Goal: Transaction & Acquisition: Book appointment/travel/reservation

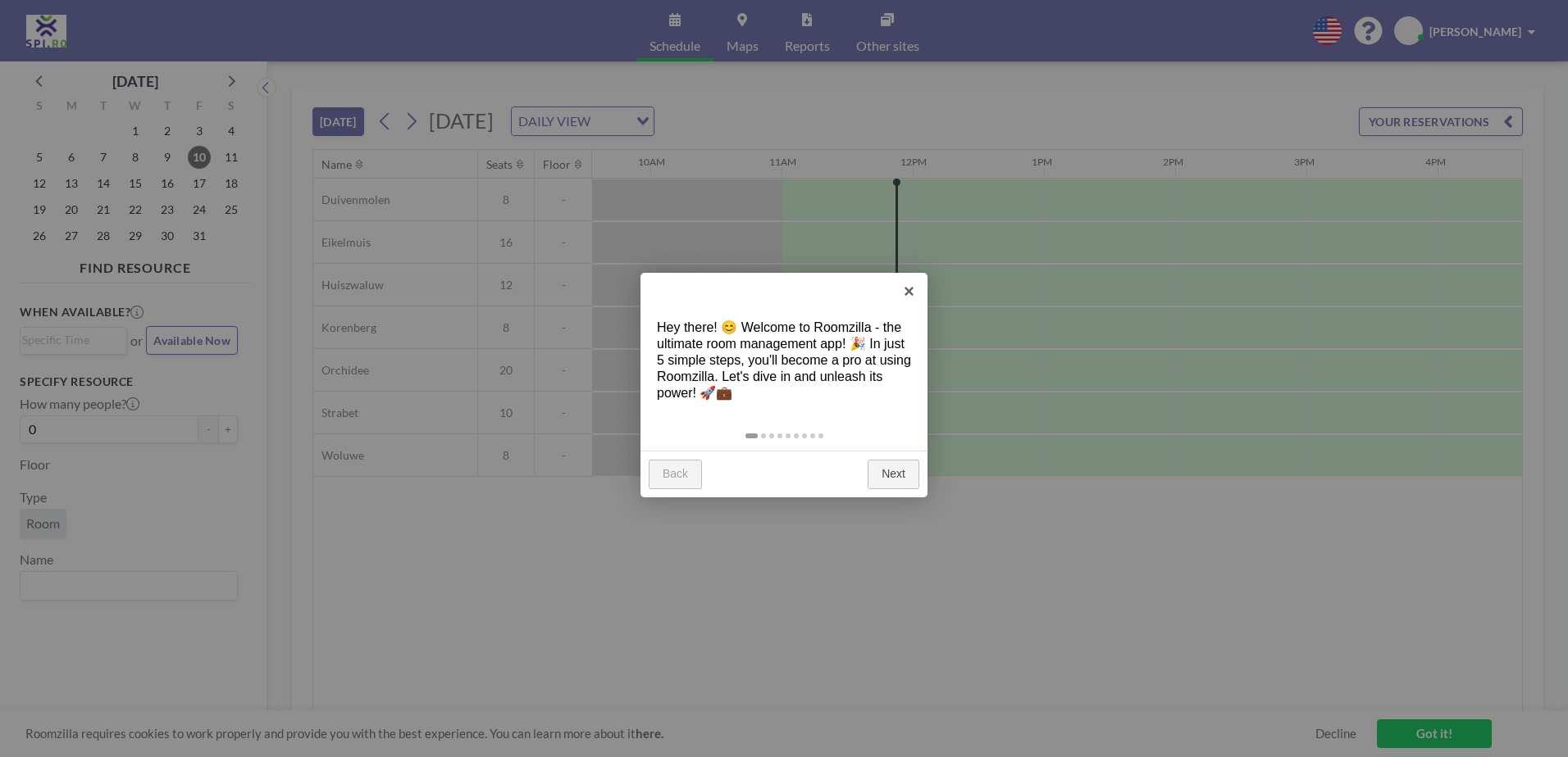
scroll to position [0, 1312]
click at [883, 473] on link "Next" at bounding box center [893, 475] width 51 height 30
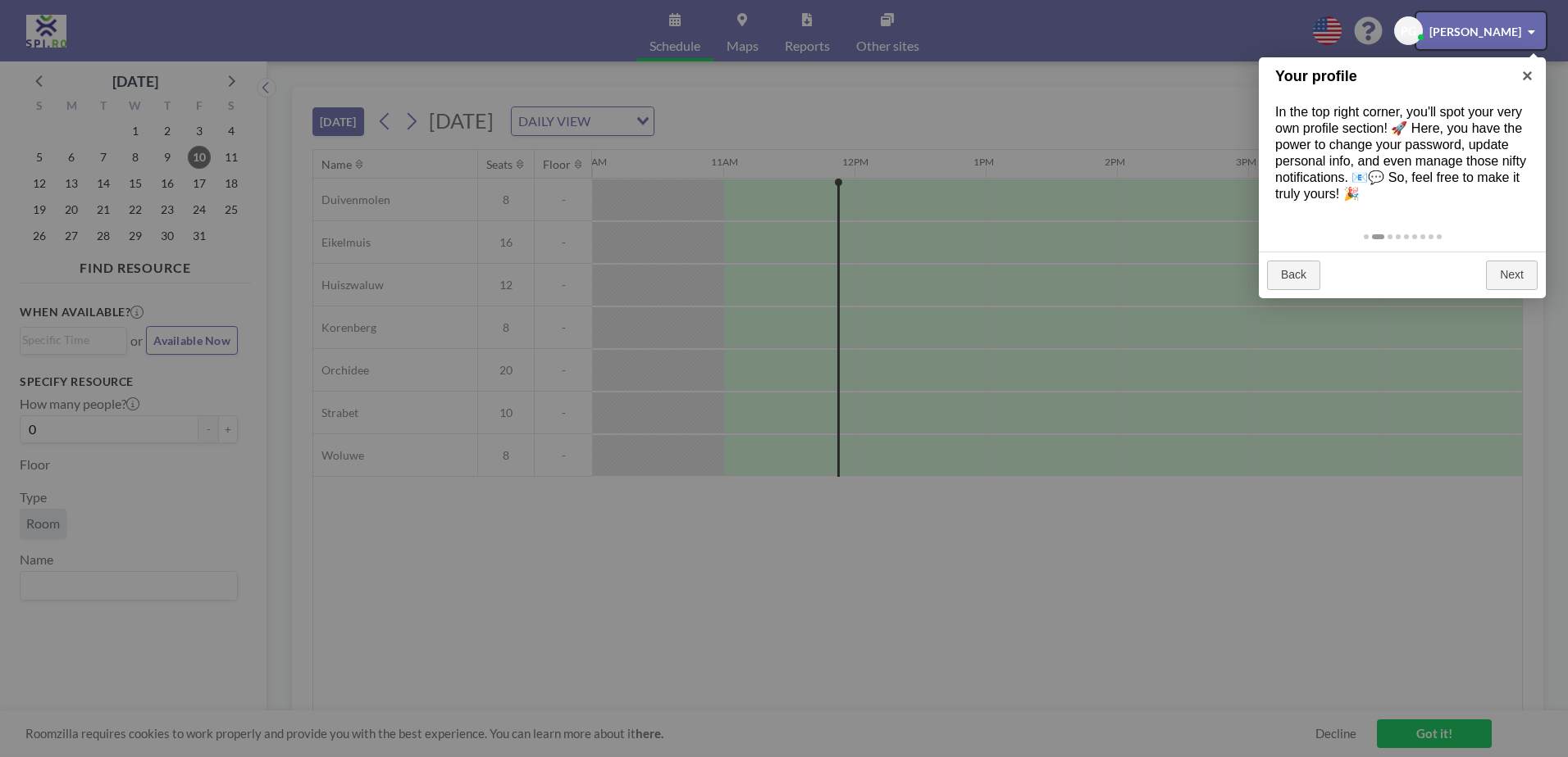
click at [416, 121] on div at bounding box center [784, 378] width 1568 height 757
click at [1527, 71] on link "×" at bounding box center [1528, 76] width 37 height 37
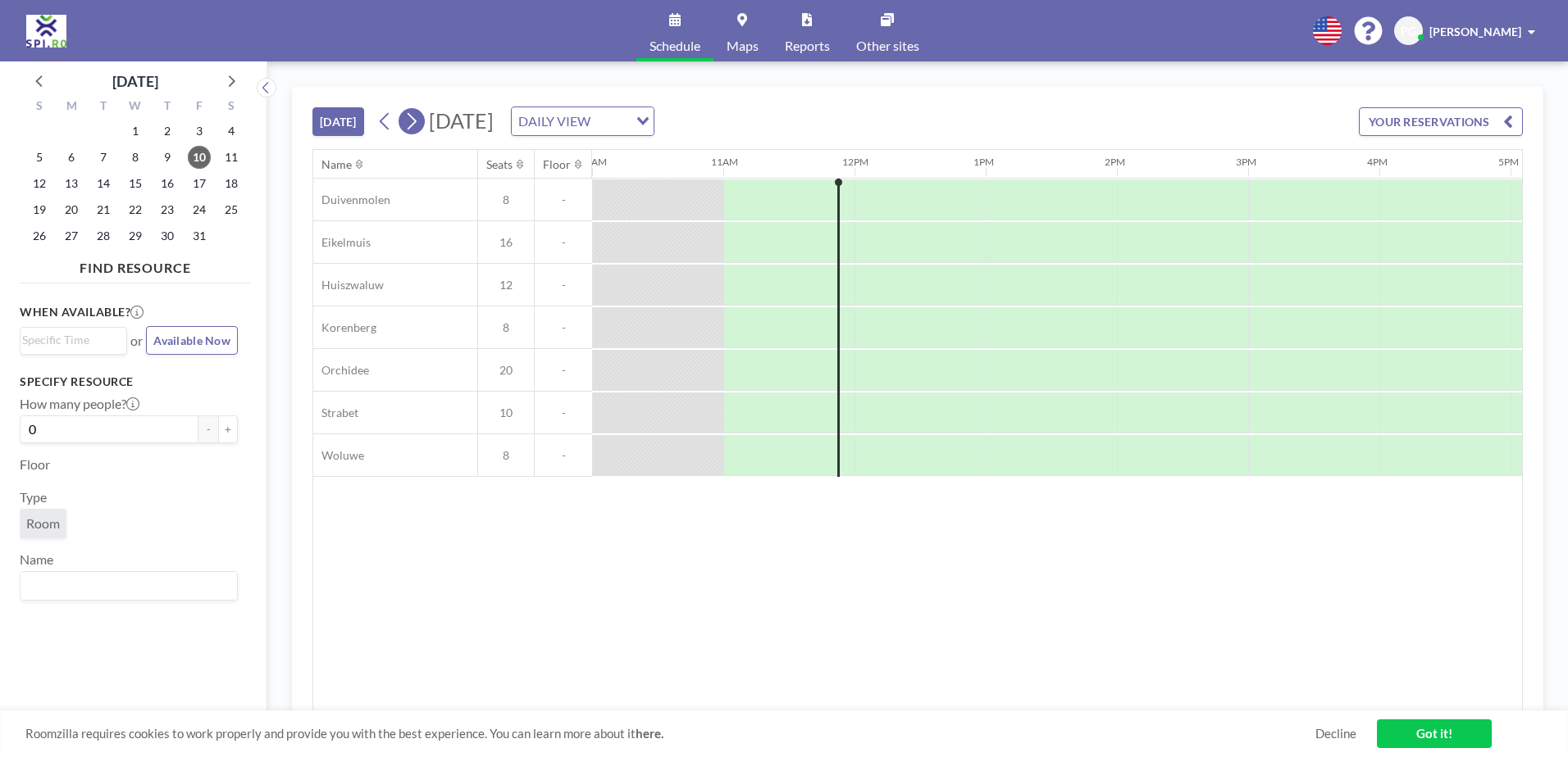
click at [418, 114] on icon at bounding box center [411, 121] width 16 height 24
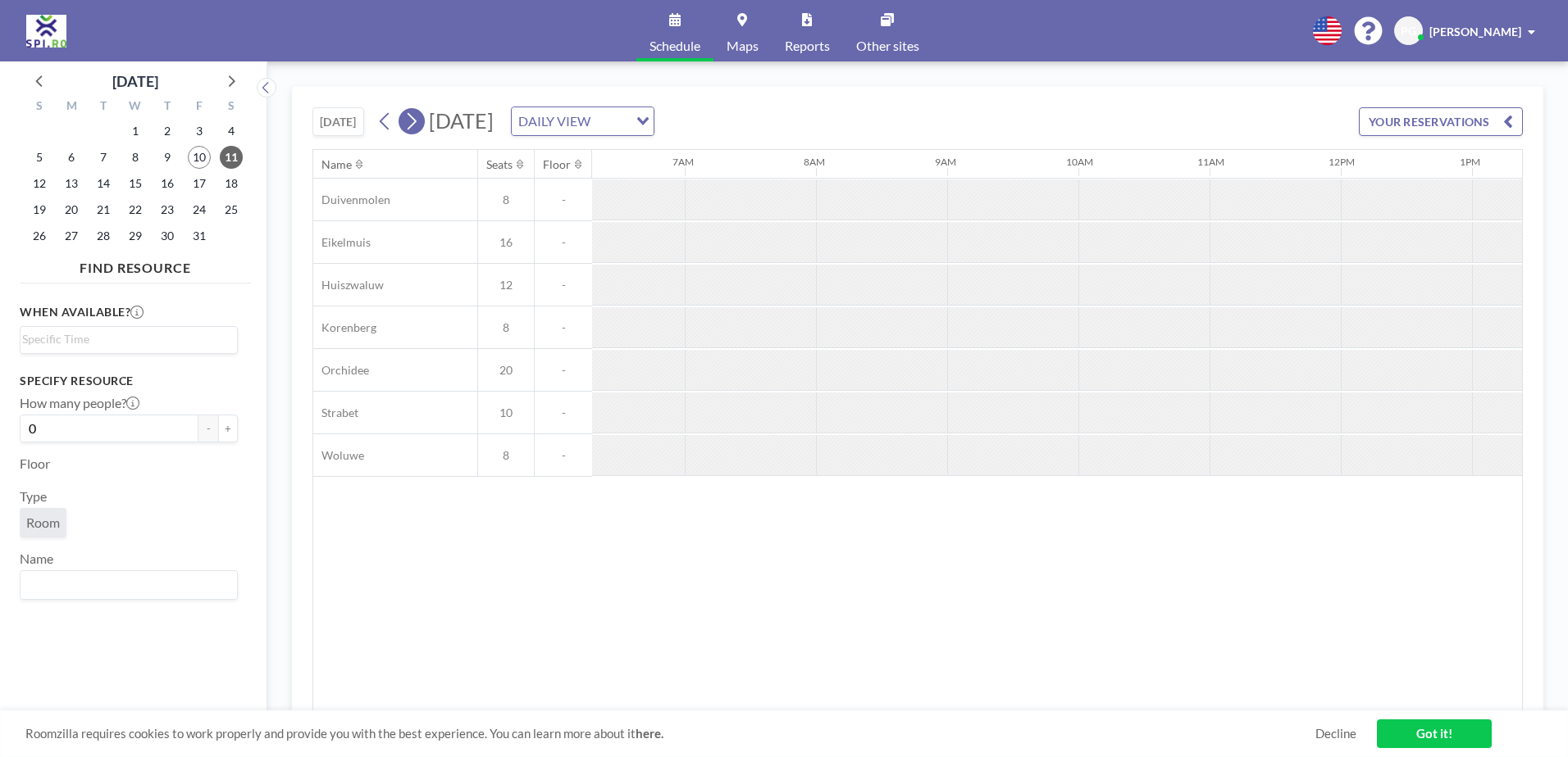
scroll to position [0, 919]
click at [418, 114] on icon at bounding box center [411, 121] width 16 height 24
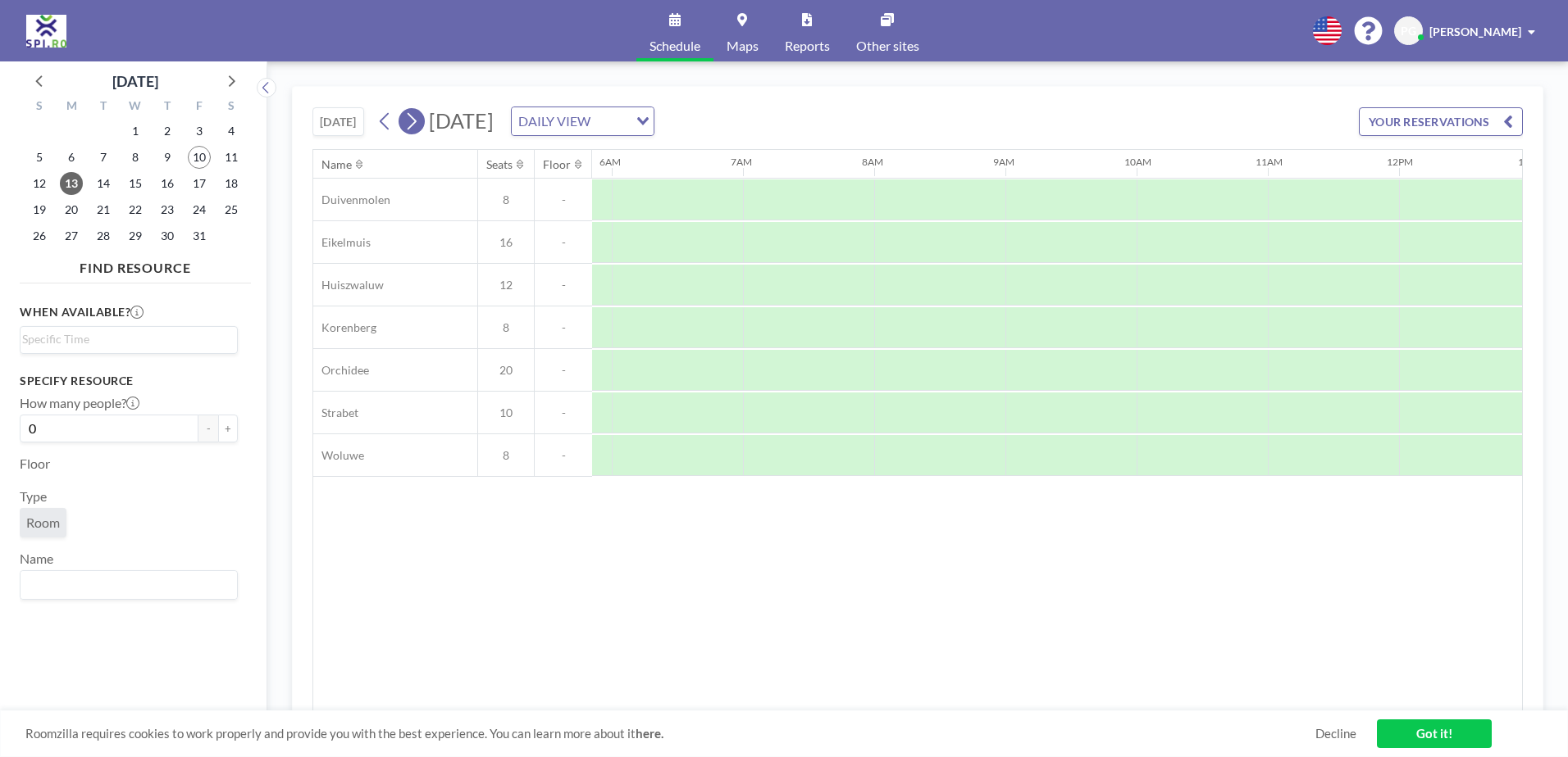
scroll to position [0, 919]
click at [878, 410] on div at bounding box center [920, 413] width 132 height 41
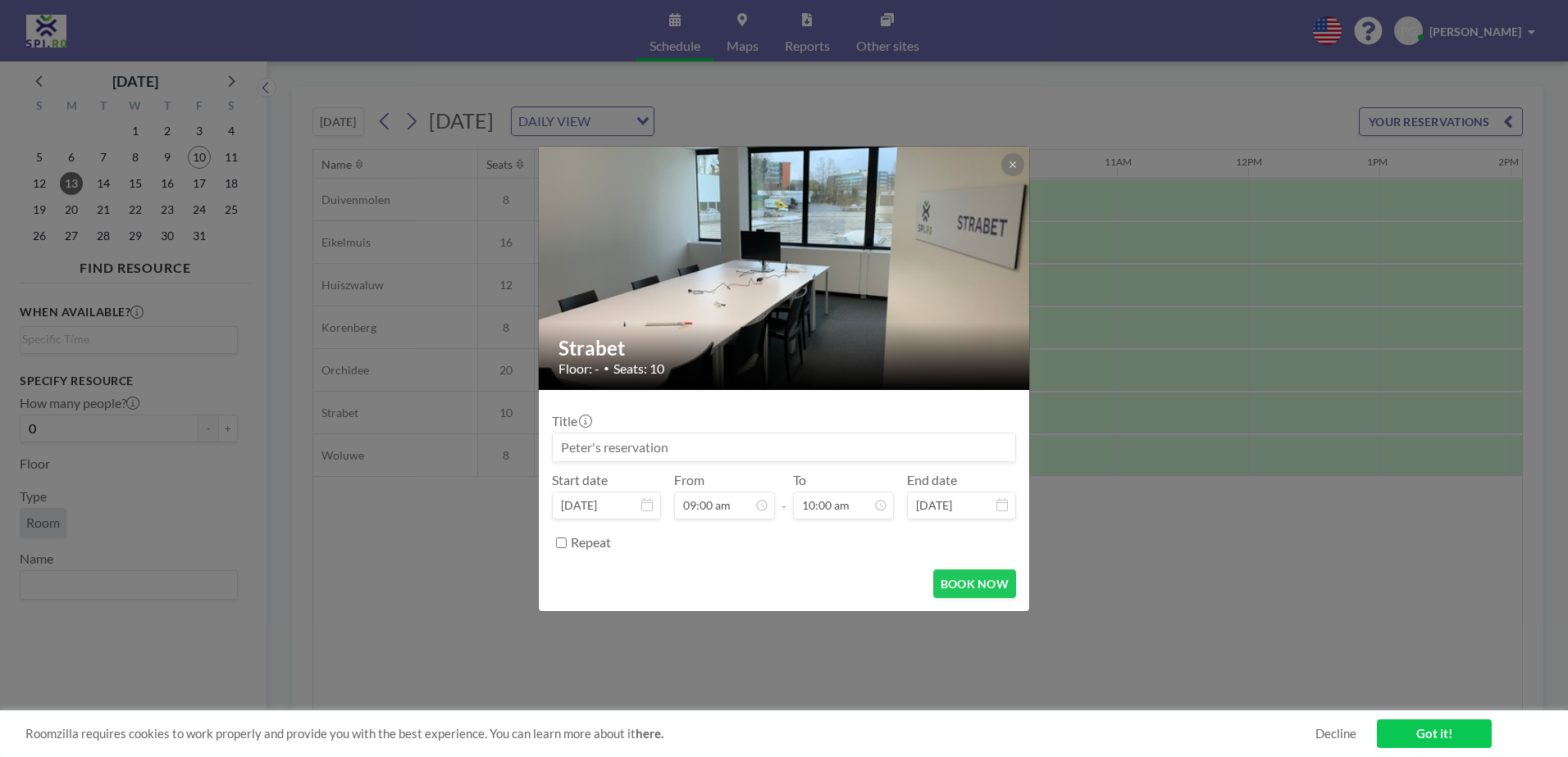
scroll to position [292, 0]
click at [990, 590] on button "BOOK NOW" at bounding box center [975, 584] width 83 height 29
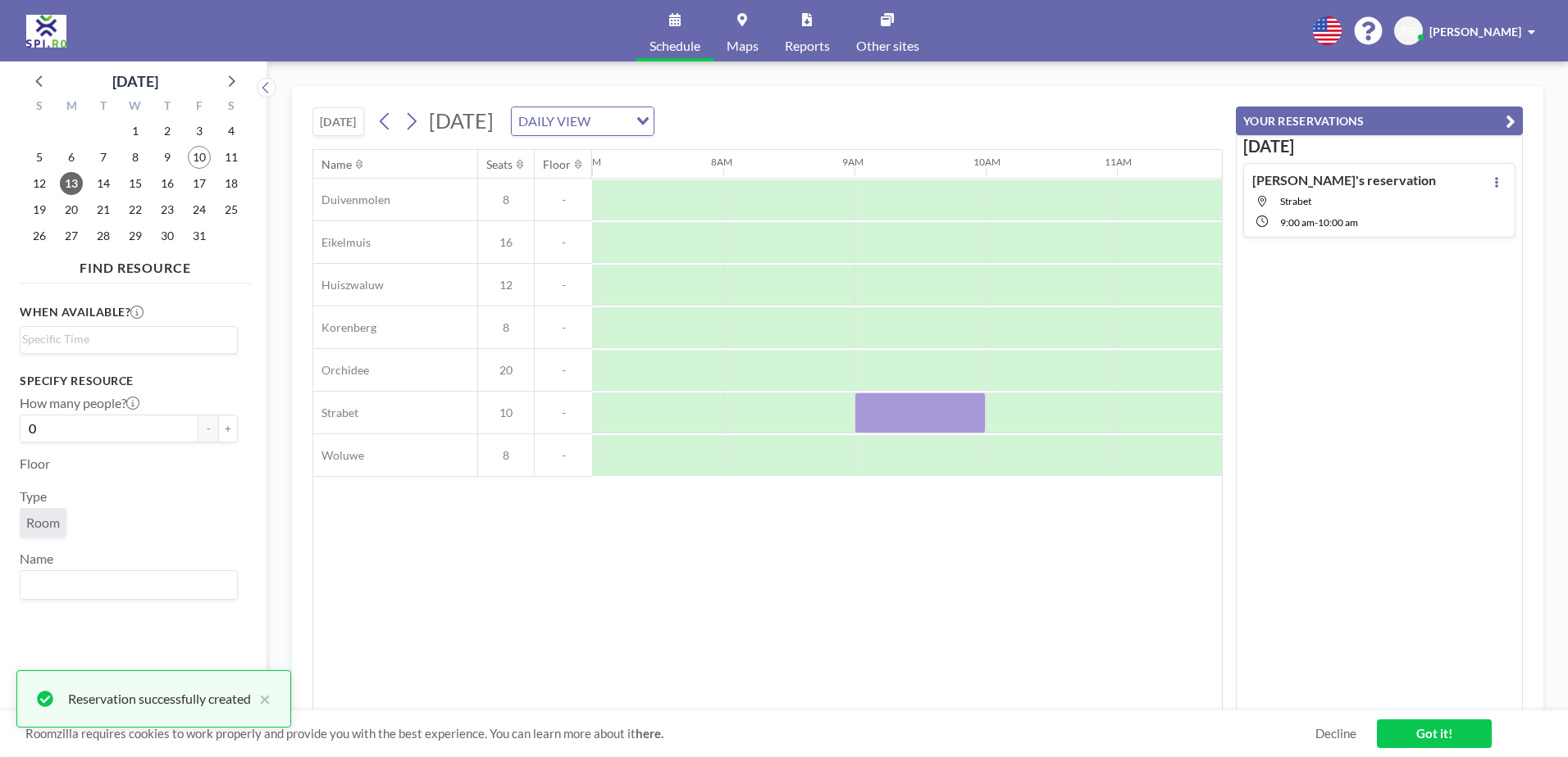
click at [1506, 115] on icon "button" at bounding box center [1510, 121] width 10 height 20
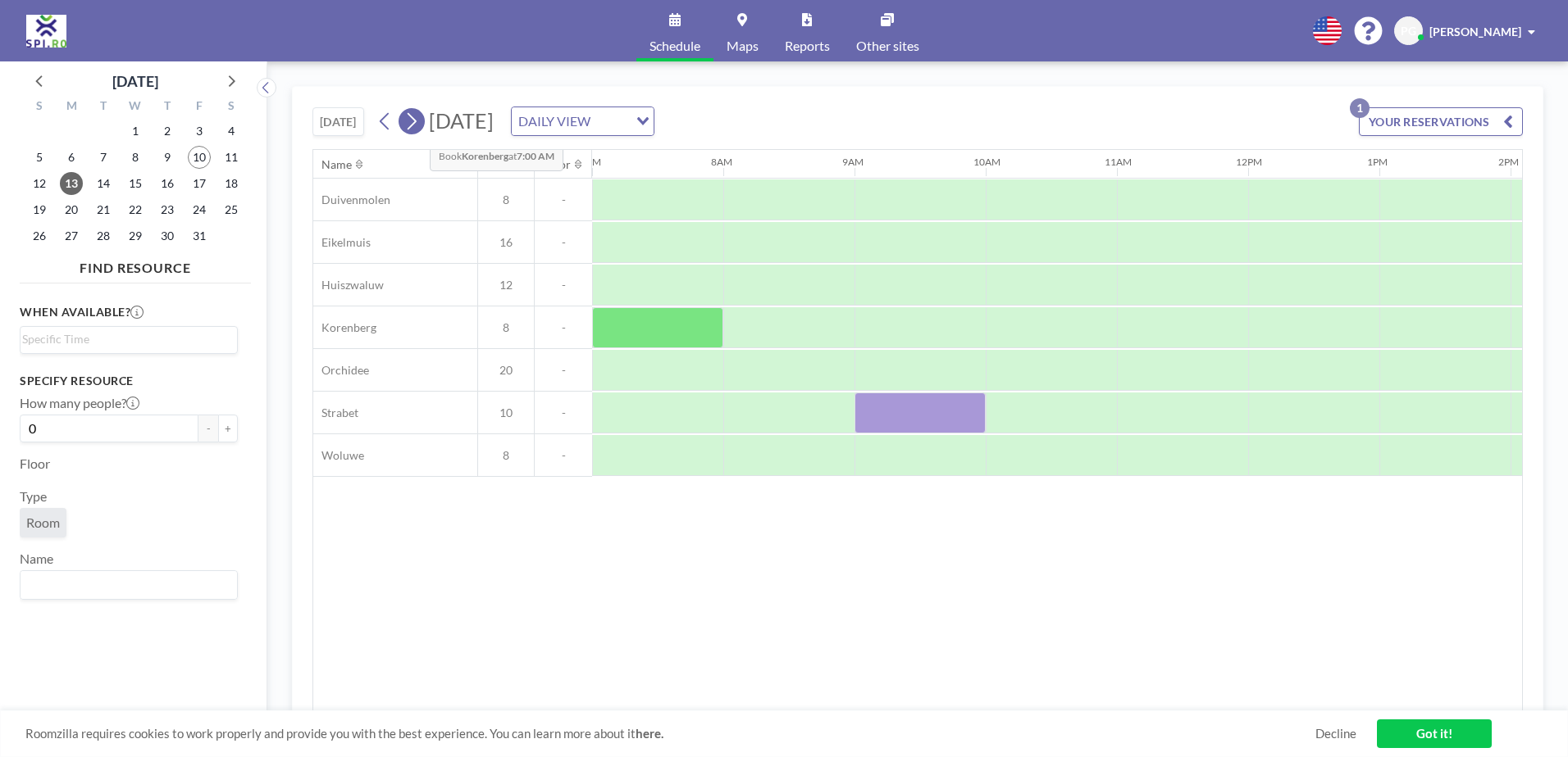
click at [417, 126] on icon at bounding box center [411, 121] width 16 height 24
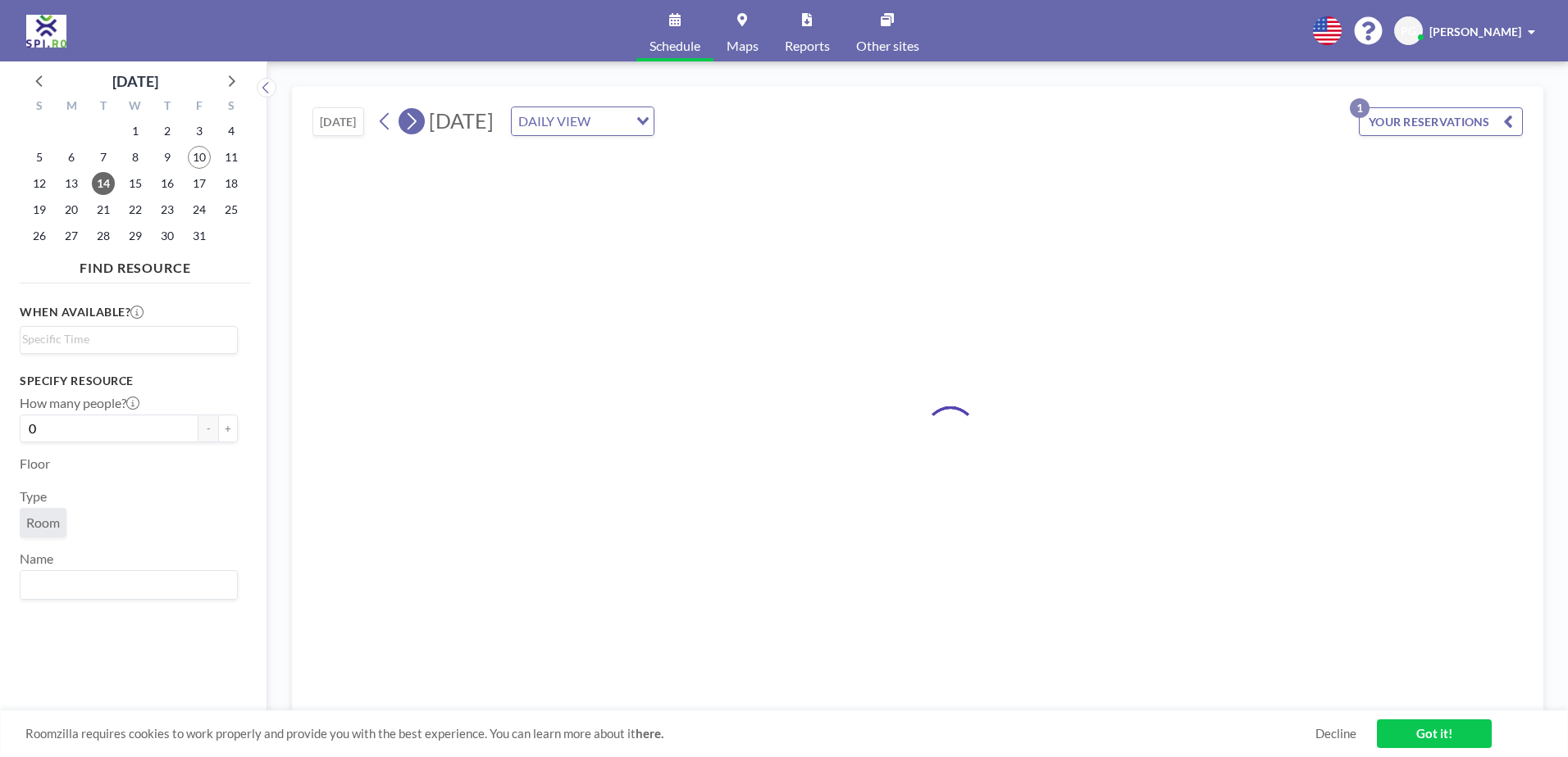
click at [417, 126] on icon at bounding box center [411, 121] width 16 height 24
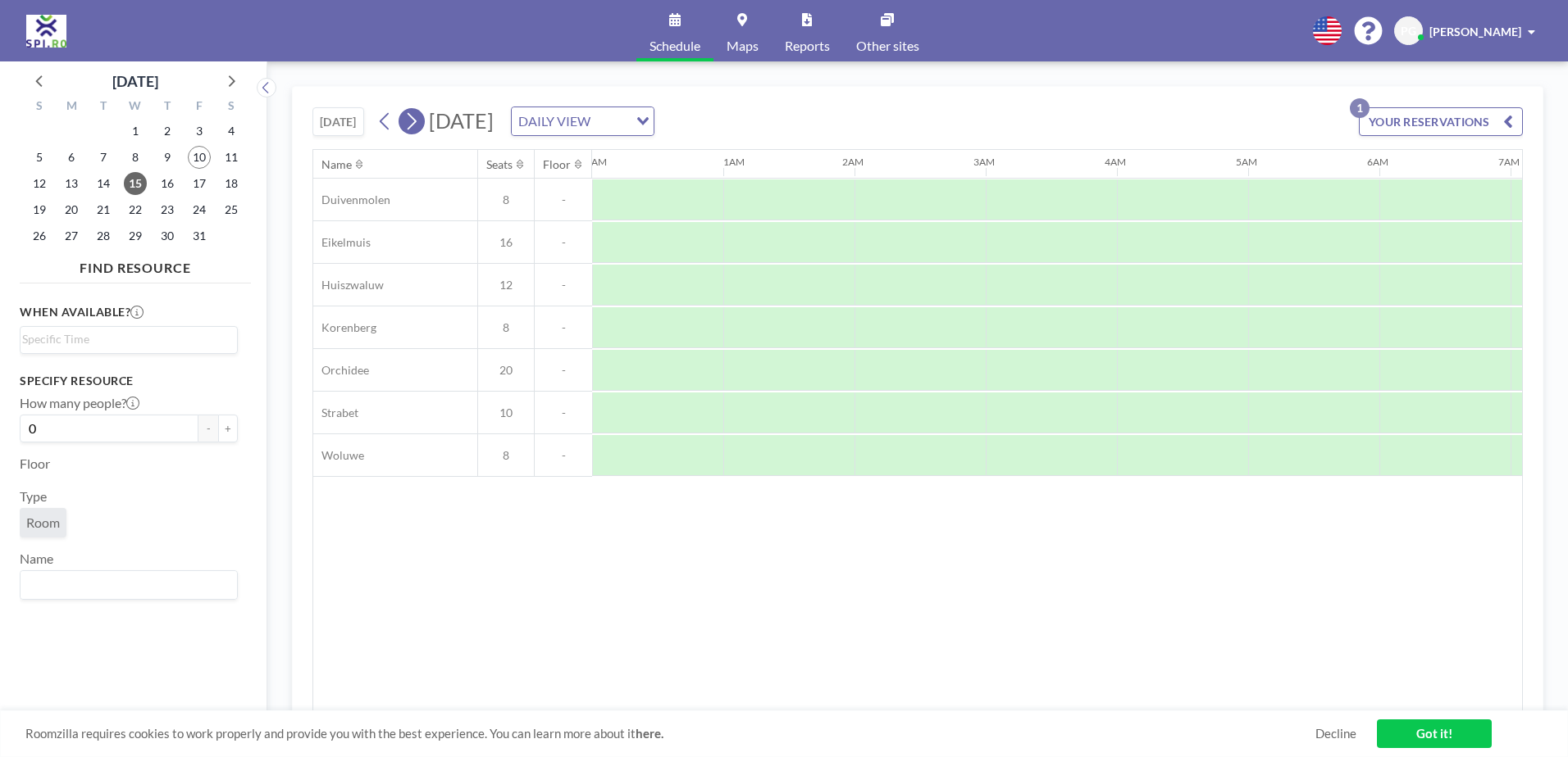
click at [417, 126] on icon at bounding box center [411, 121] width 16 height 24
click at [1159, 361] on div at bounding box center [1182, 370] width 132 height 41
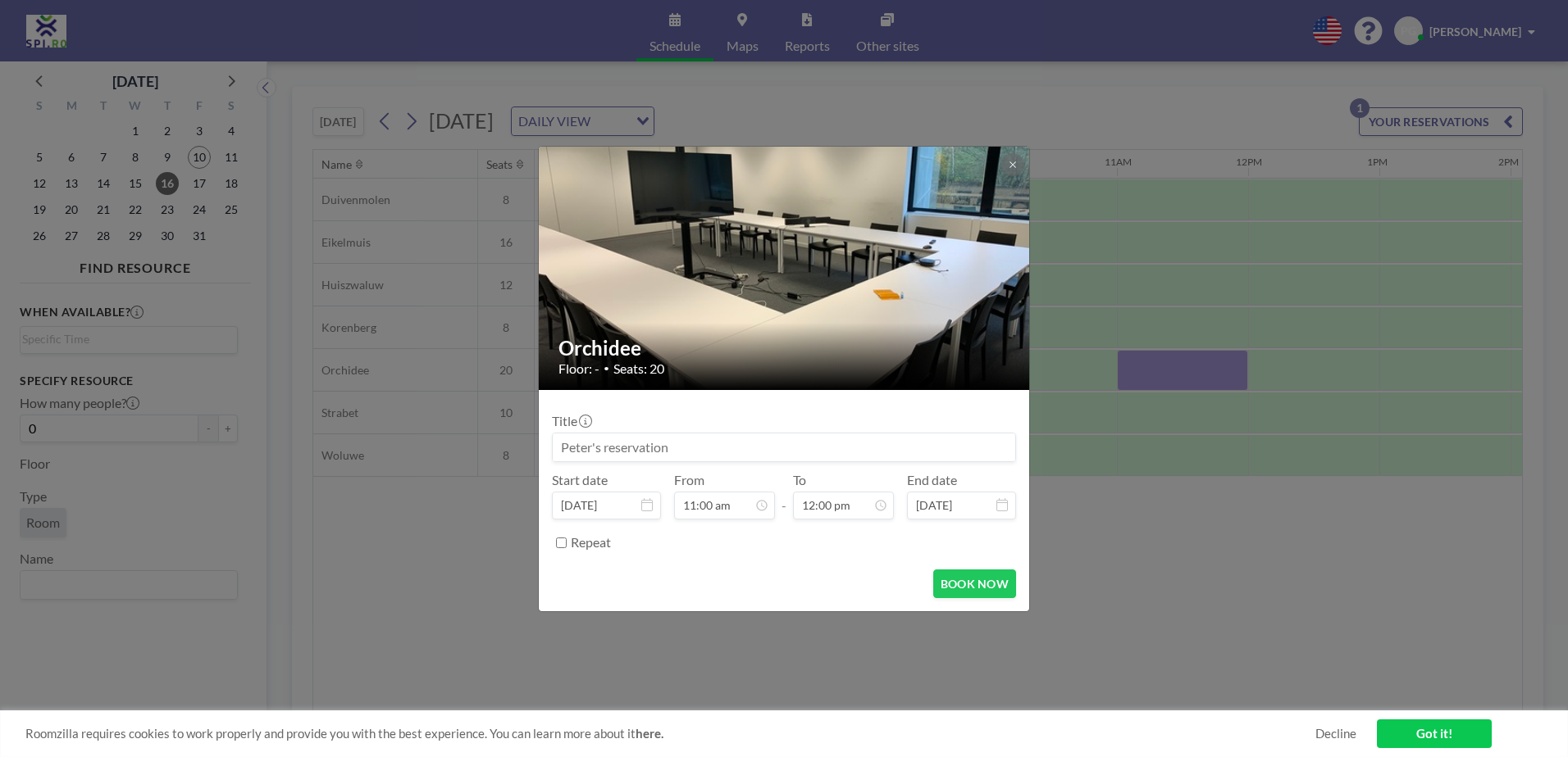
click at [1259, 374] on div "Orchidee Floor: - • Seats: 20 Title Start date [DATE] From 11:00 am - To 12:00 …" at bounding box center [784, 378] width 1568 height 757
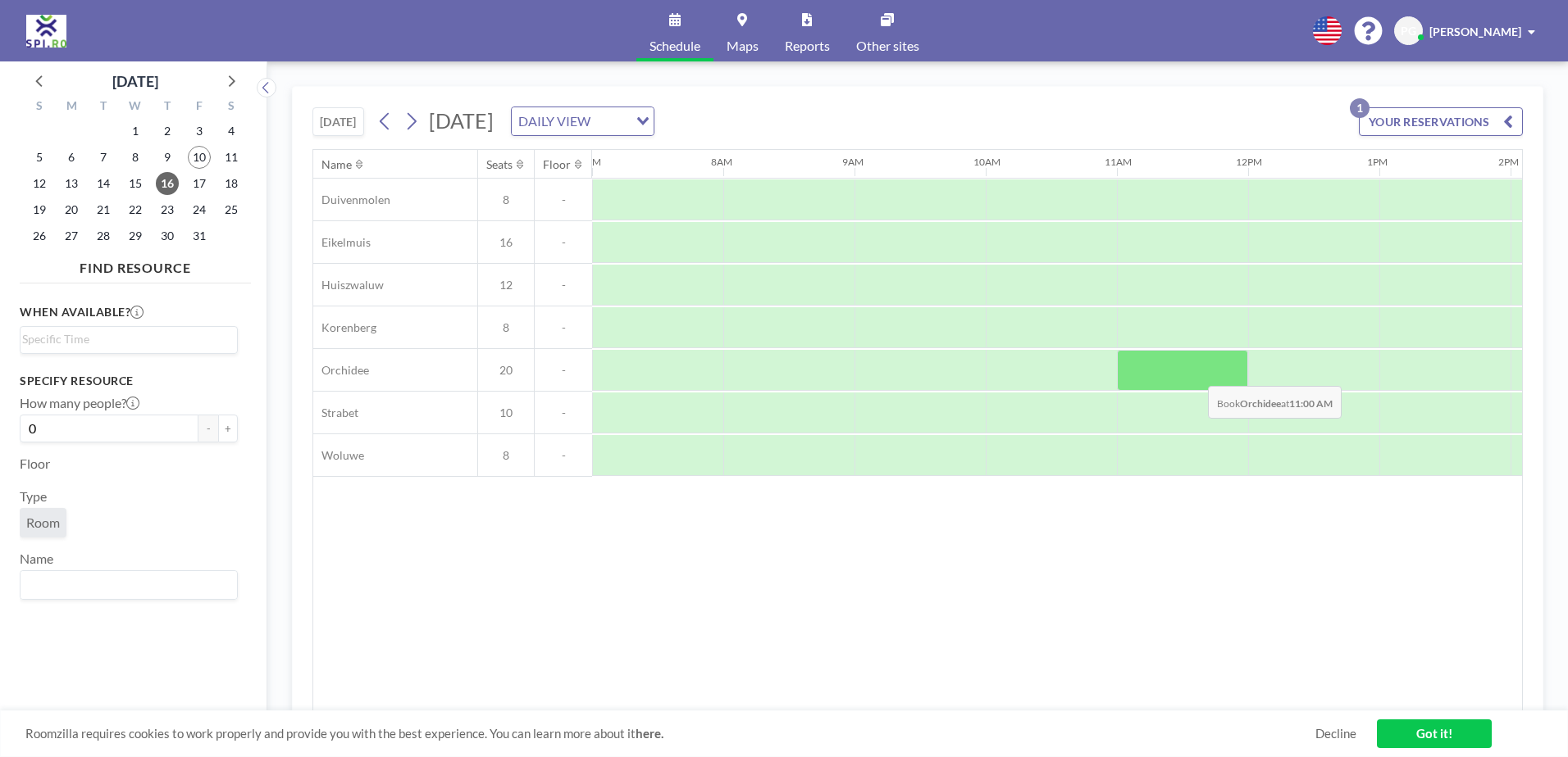
click at [1193, 374] on div at bounding box center [1182, 370] width 132 height 41
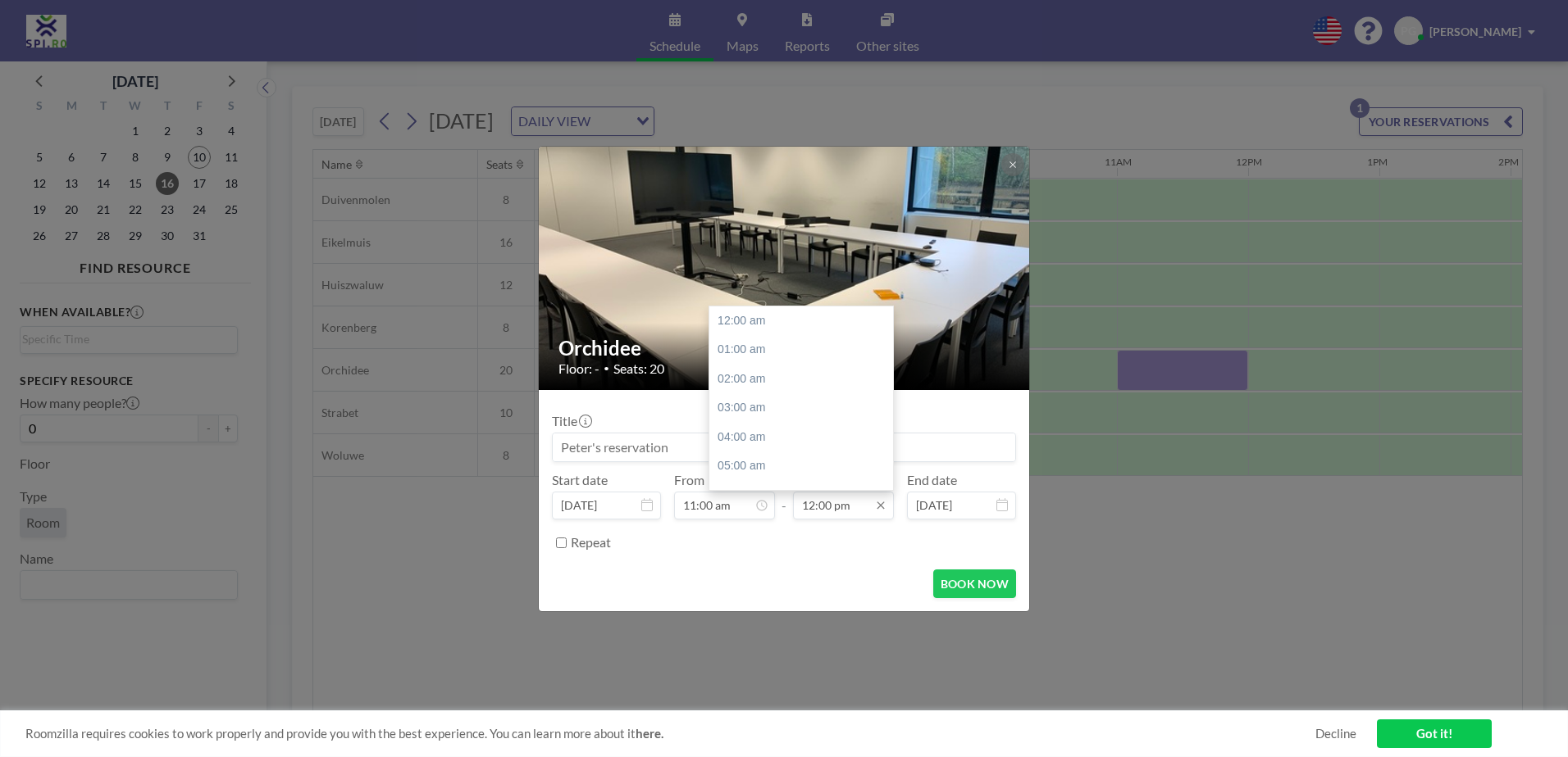
scroll to position [350, 0]
click at [889, 507] on input "12:00 pm" at bounding box center [843, 506] width 101 height 28
click at [752, 356] on div "01:00 pm" at bounding box center [806, 351] width 192 height 30
type input "01:00 pm"
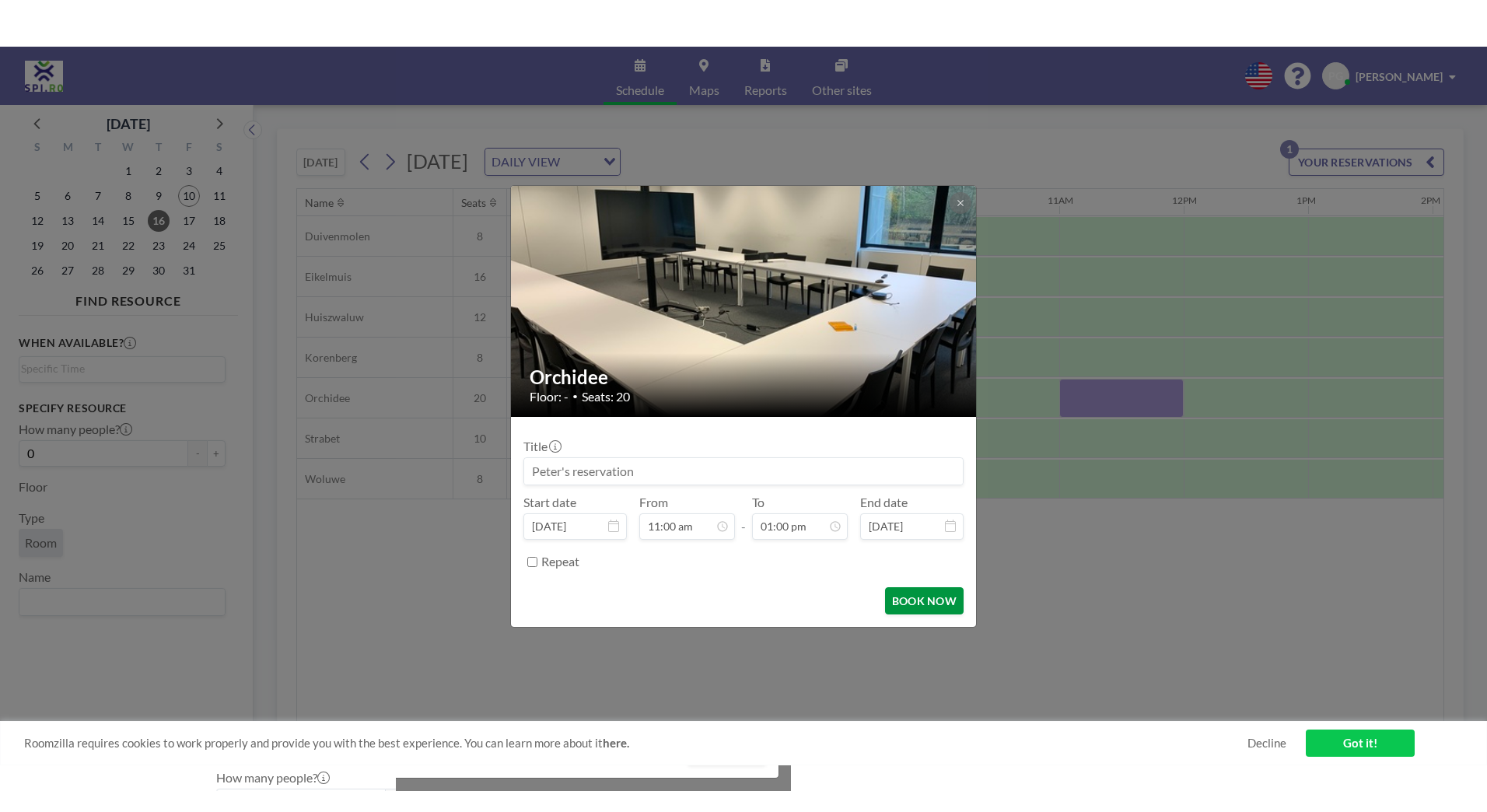
scroll to position [0, 0]
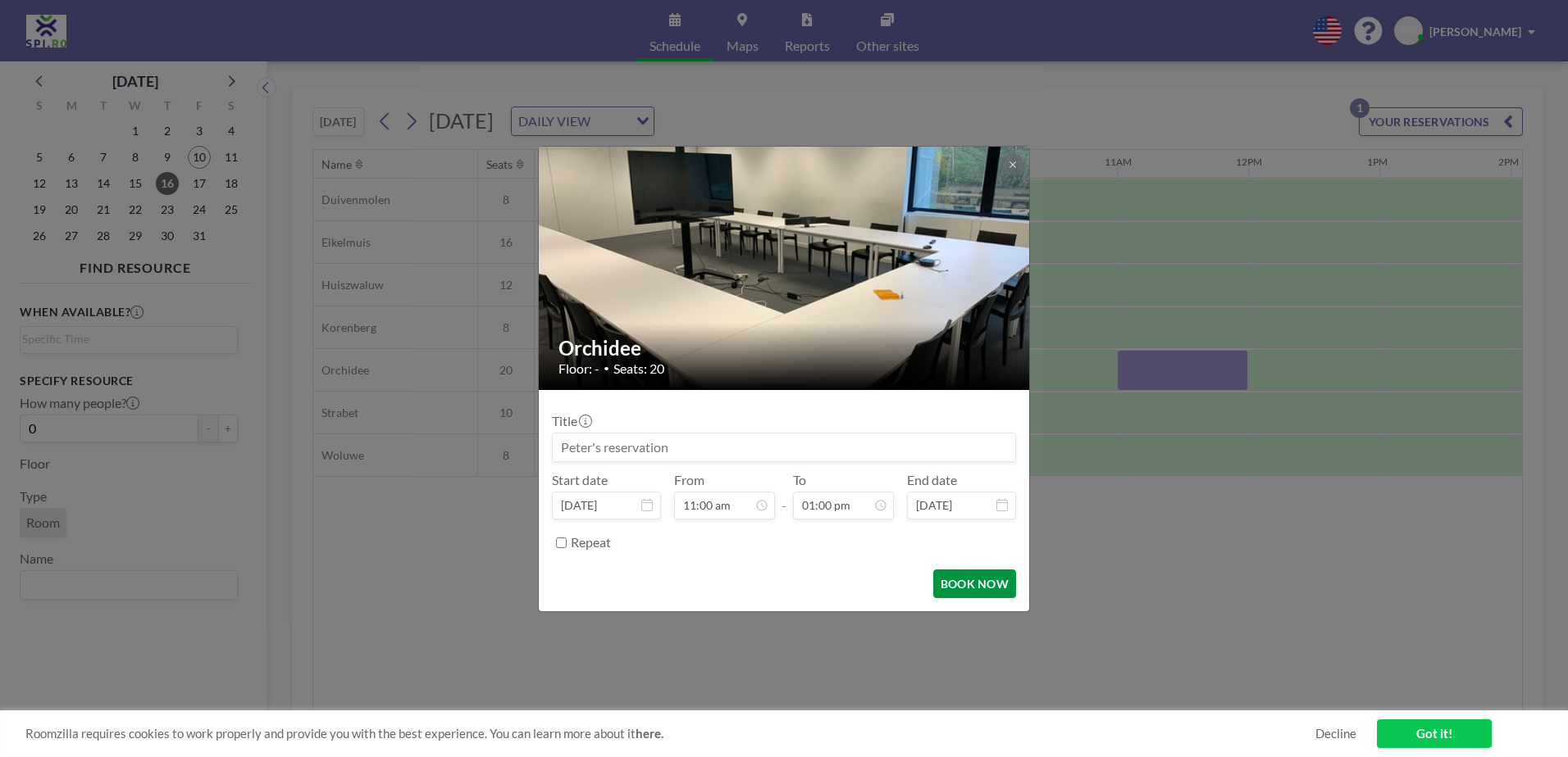
click at [956, 591] on button "BOOK NOW" at bounding box center [975, 584] width 83 height 29
